Goal: Check status

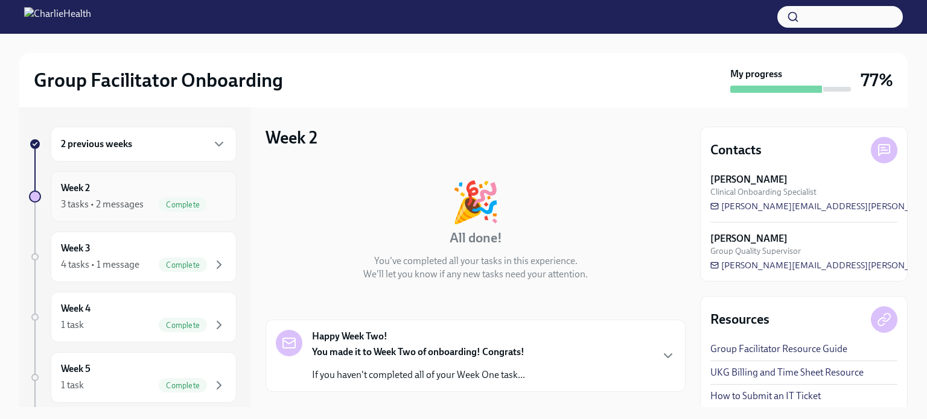
click at [142, 200] on div "3 tasks • 2 messages" at bounding box center [102, 204] width 83 height 13
click at [157, 149] on div "2 previous weeks" at bounding box center [143, 144] width 165 height 14
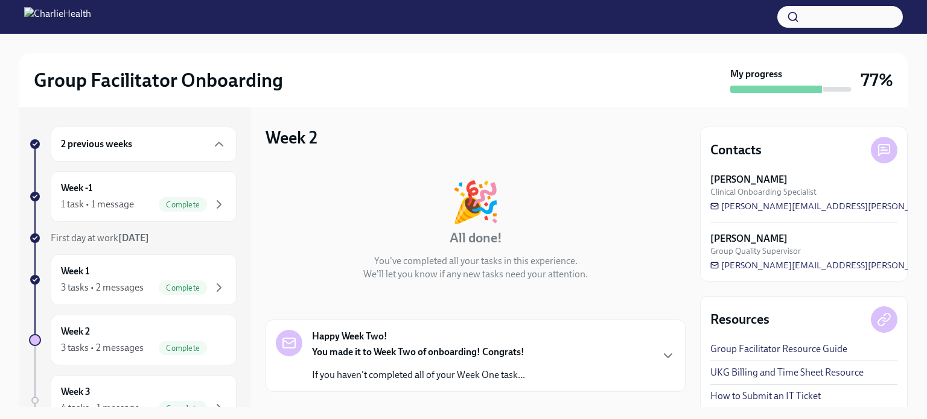
click at [157, 149] on div "2 previous weeks" at bounding box center [143, 144] width 165 height 14
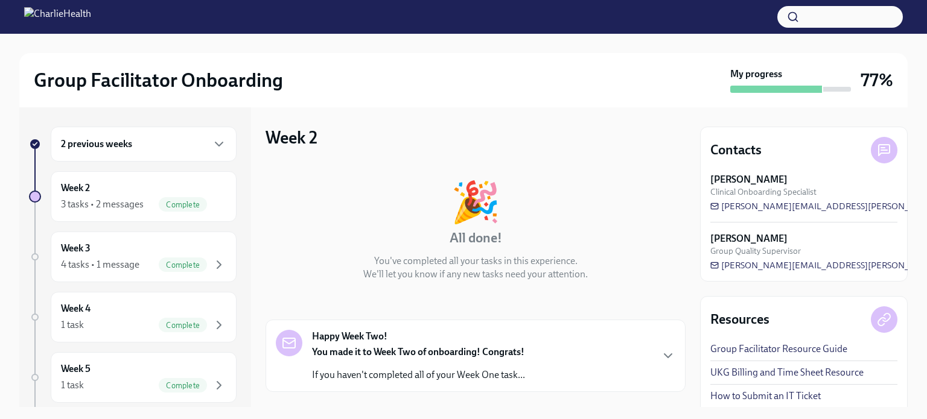
click at [157, 149] on div "2 previous weeks" at bounding box center [143, 144] width 165 height 14
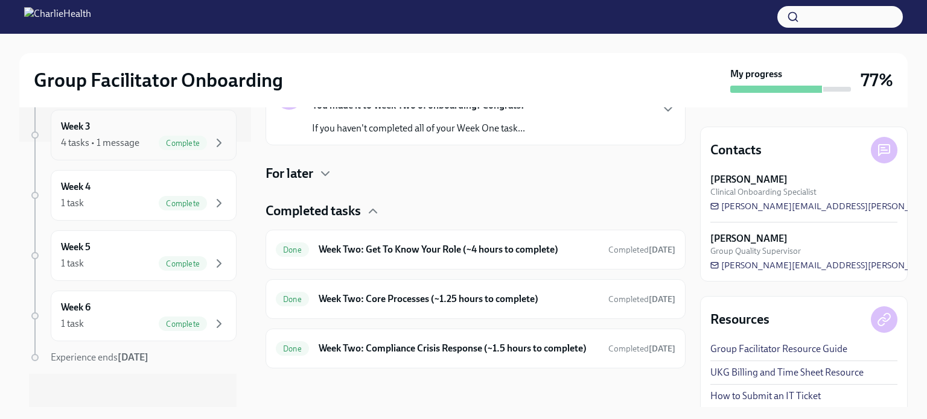
scroll to position [265, 0]
click at [107, 149] on div "Week 3 4 tasks • 1 message Complete" at bounding box center [144, 135] width 186 height 51
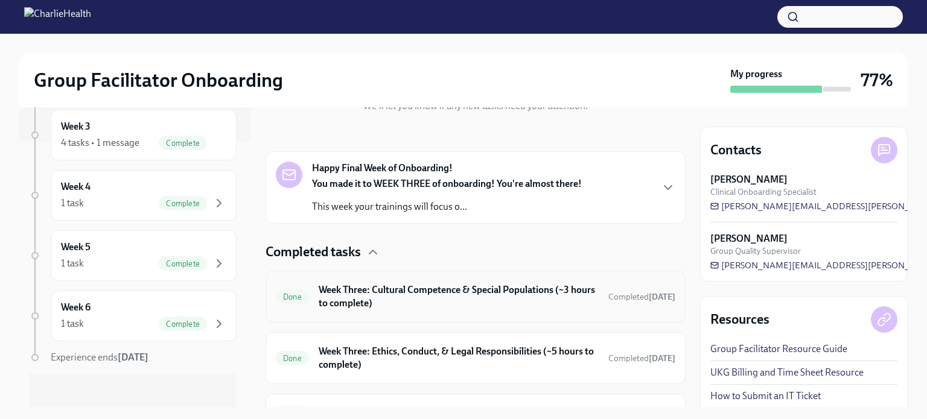
scroll to position [168, 0]
click at [502, 197] on div "You made it to WEEK THREE of onboarding! You're almost there! This week your tr…" at bounding box center [447, 196] width 270 height 36
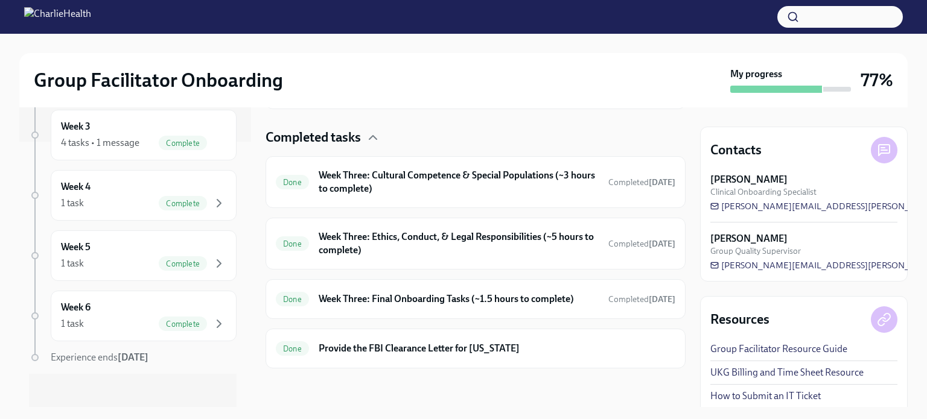
scroll to position [28, 0]
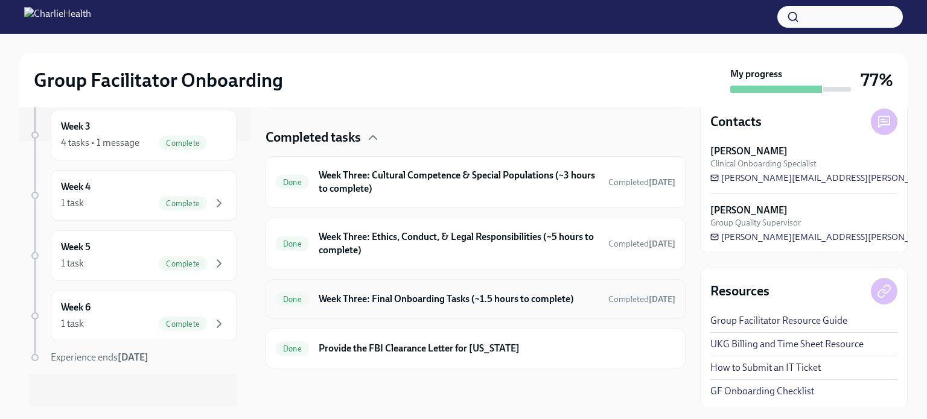
click at [408, 319] on div "Done Week Three: Final Onboarding Tasks (~1.5 hours to complete) Completed [DAT…" at bounding box center [475, 299] width 420 height 40
click at [408, 306] on h6 "Week Three: Final Onboarding Tasks (~1.5 hours to complete)" at bounding box center [459, 299] width 280 height 13
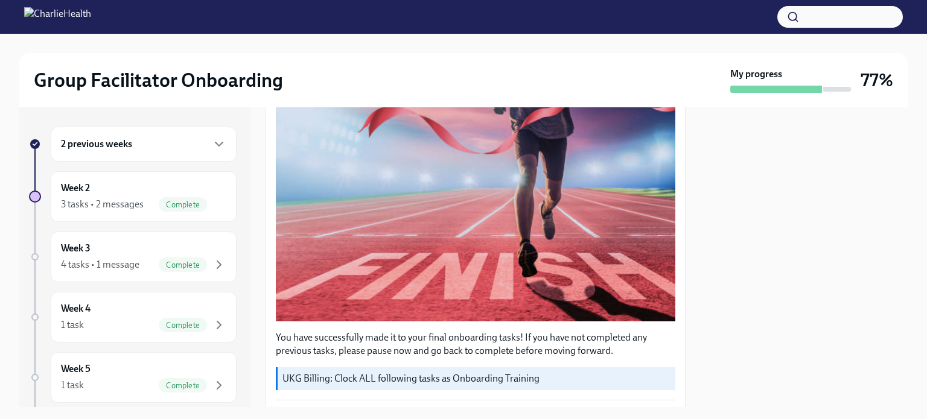
scroll to position [38, 0]
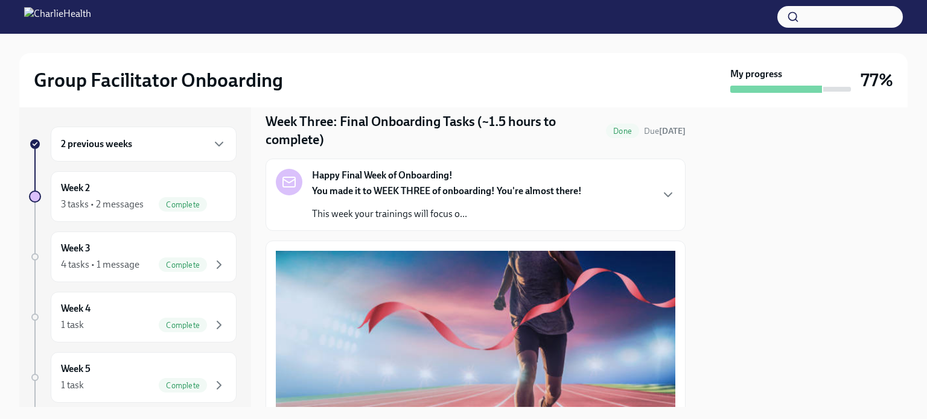
click at [810, 77] on div "My progress" at bounding box center [790, 80] width 121 height 25
click at [875, 87] on h3 "77%" at bounding box center [876, 80] width 33 height 22
click at [534, 220] on p "This week your trainings will focus o..." at bounding box center [447, 214] width 270 height 13
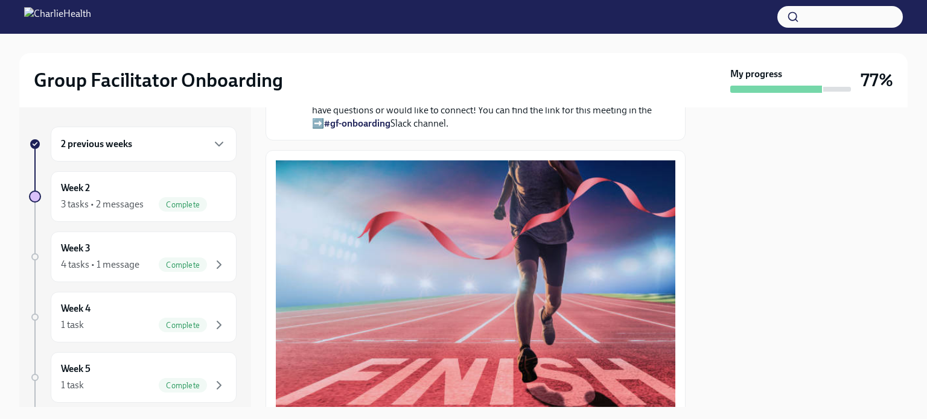
scroll to position [416, 0]
